Goal: Task Accomplishment & Management: Complete application form

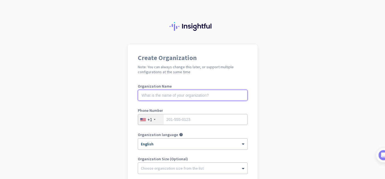
click at [231, 91] on input "text" at bounding box center [193, 95] width 110 height 11
type input "Mercor"
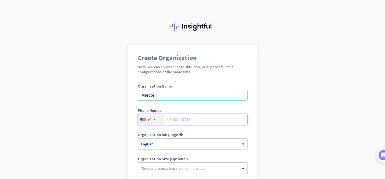
click at [228, 120] on input "tel" at bounding box center [193, 119] width 110 height 11
type input "9546321571"
click at [273, 132] on app-onboarding-organization "Create Organization Note: You can always change this later, or support multiple…" at bounding box center [192, 164] width 385 height 238
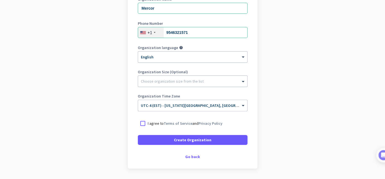
scroll to position [88, 0]
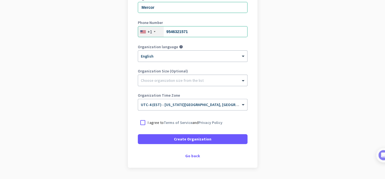
click at [232, 105] on span "UTC-4 (EST) - [US_STATE][GEOGRAPHIC_DATA], [GEOGRAPHIC_DATA], [GEOGRAPHIC_DATA]…" at bounding box center [237, 104] width 192 height 5
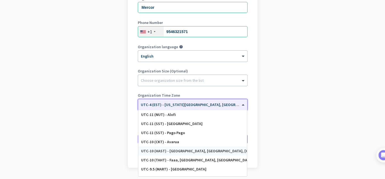
scroll to position [15, 0]
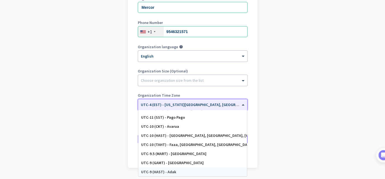
click at [305, 116] on app-onboarding-organization "Create Organization Note: You can always change this later, or support multiple…" at bounding box center [192, 76] width 385 height 238
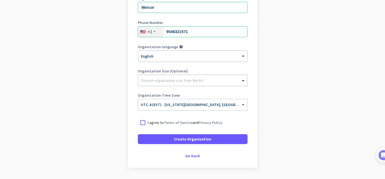
click at [246, 104] on span at bounding box center [243, 104] width 7 height 5
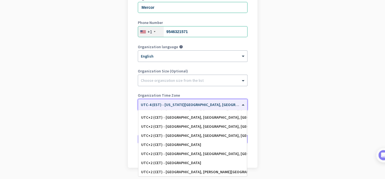
scroll to position [1378, 0]
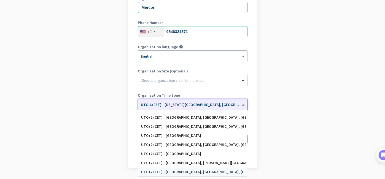
click at [292, 113] on app-onboarding-organization "Create Organization Note: You can always change this later, or support multiple…" at bounding box center [192, 76] width 385 height 238
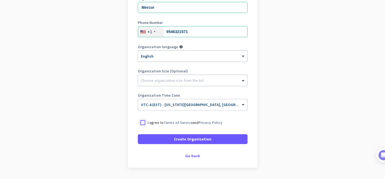
click at [144, 124] on div at bounding box center [143, 123] width 10 height 10
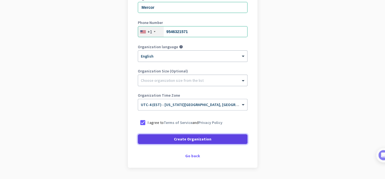
click at [162, 137] on span at bounding box center [193, 138] width 110 height 13
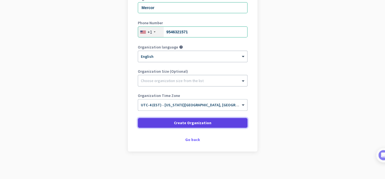
scroll to position [87, 0]
click at [192, 123] on span "Create Organization" at bounding box center [192, 123] width 37 height 6
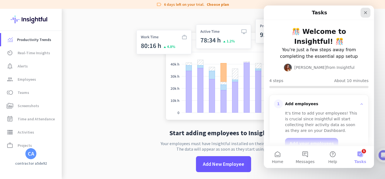
click at [367, 14] on div "Close" at bounding box center [365, 13] width 10 height 10
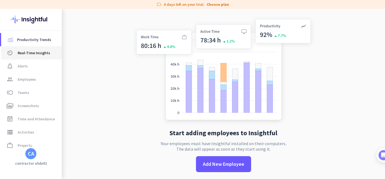
click at [39, 54] on span "Real-Time Insights" at bounding box center [34, 53] width 32 height 7
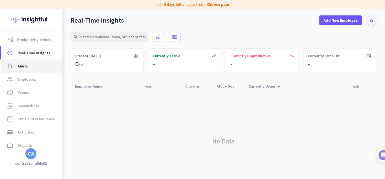
click at [39, 65] on span "notification_important Alerts" at bounding box center [32, 66] width 52 height 7
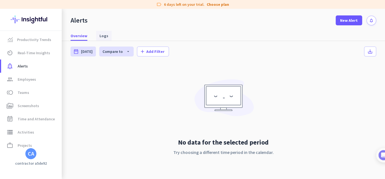
click at [105, 35] on span "Logs" at bounding box center [103, 36] width 9 height 6
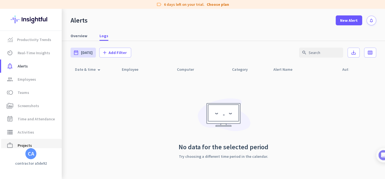
click at [39, 142] on span "work_outline Projects" at bounding box center [32, 145] width 52 height 7
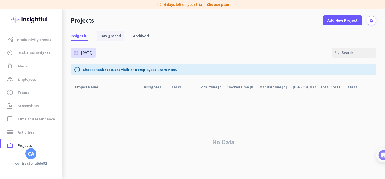
click at [109, 34] on span "Integrated" at bounding box center [110, 36] width 20 height 6
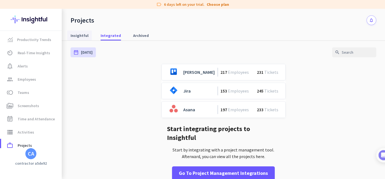
click at [81, 36] on span "Insightful" at bounding box center [79, 36] width 18 height 6
